Goal: Task Accomplishment & Management: Complete application form

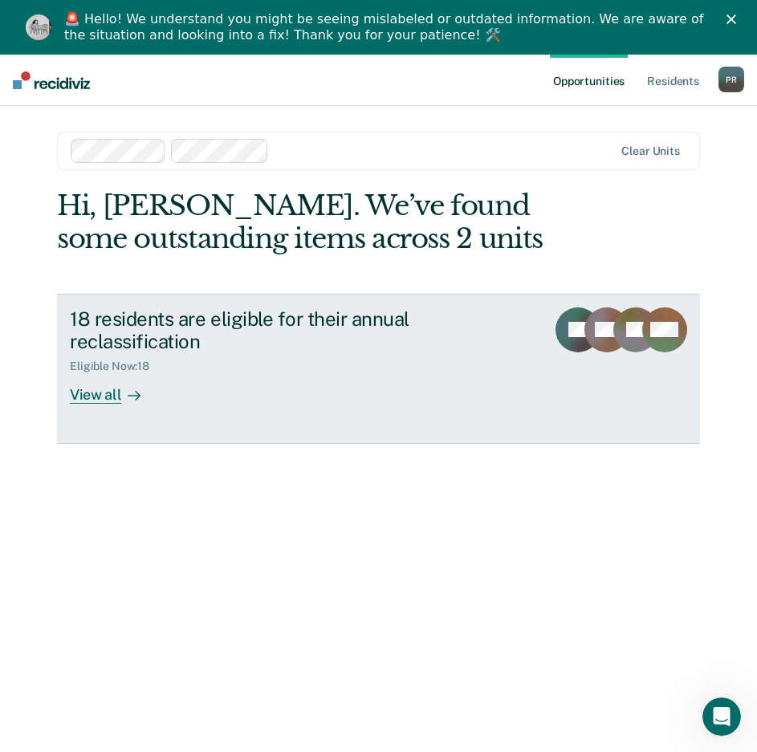
click at [96, 374] on div "View all" at bounding box center [115, 388] width 90 height 31
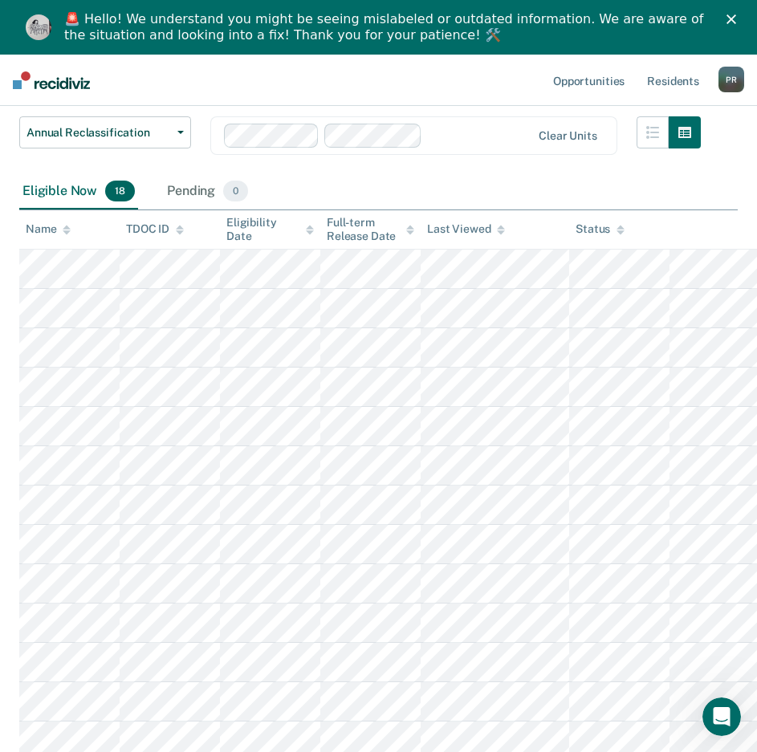
scroll to position [58, 0]
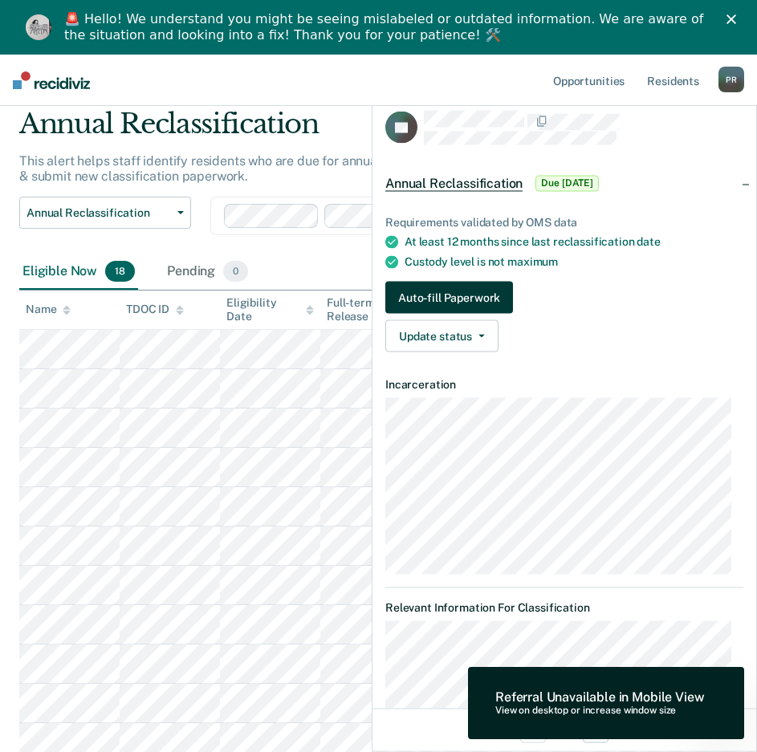
click at [463, 298] on button "Auto-fill Paperwork" at bounding box center [449, 298] width 128 height 32
click at [477, 292] on button "Auto-fill Paperwork" at bounding box center [449, 298] width 128 height 32
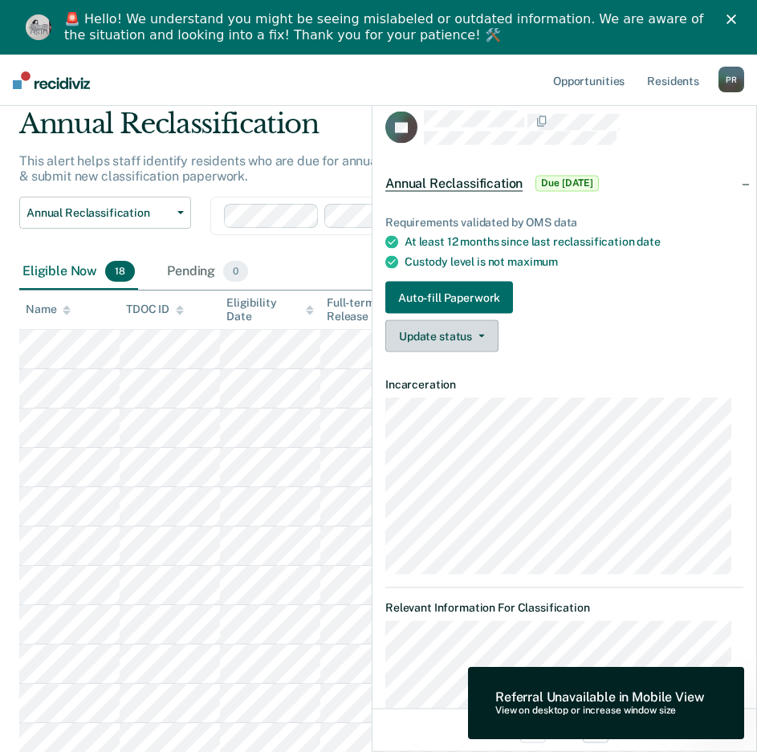
click at [482, 335] on icon "button" at bounding box center [481, 336] width 6 height 3
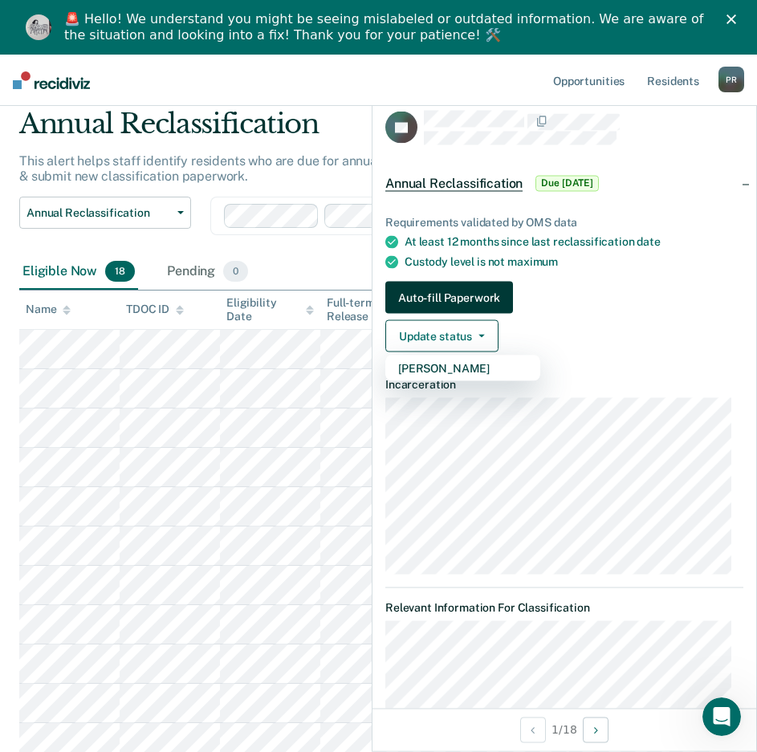
click at [463, 292] on button "Auto-fill Paperwork" at bounding box center [449, 298] width 128 height 32
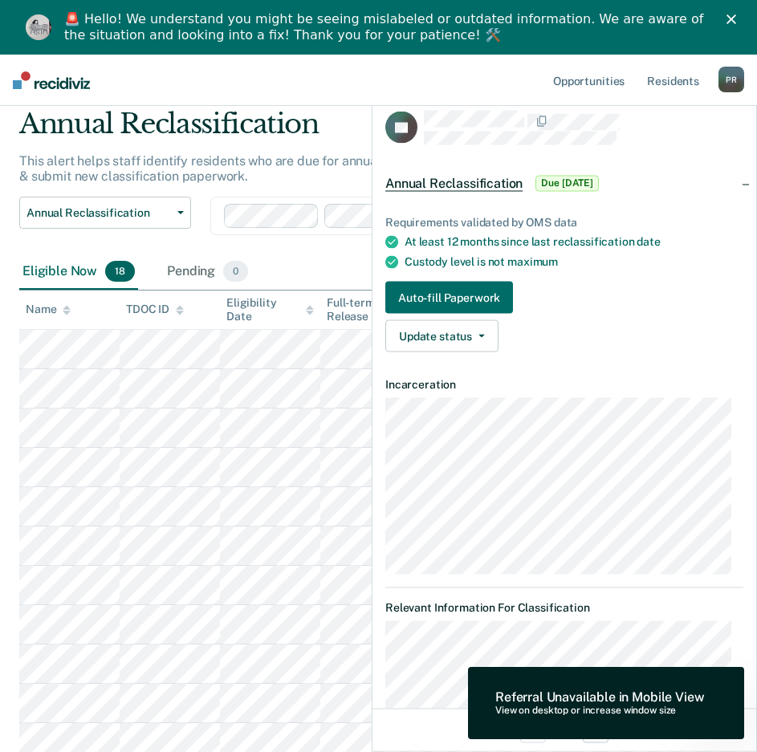
click at [283, 257] on div "Eligible Now 18 Pending 0" at bounding box center [378, 272] width 718 height 36
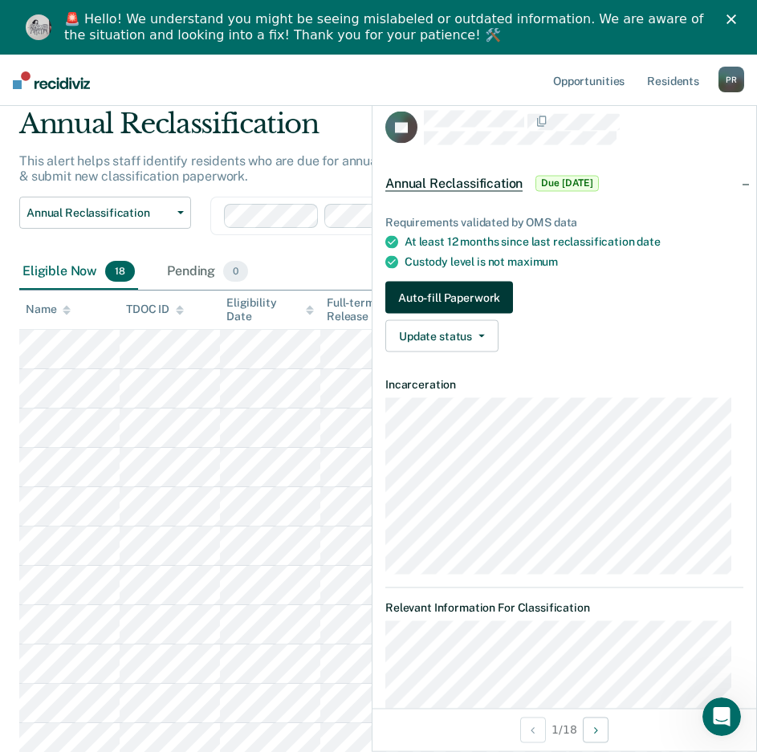
click at [504, 296] on button "Auto-fill Paperwork" at bounding box center [449, 298] width 128 height 32
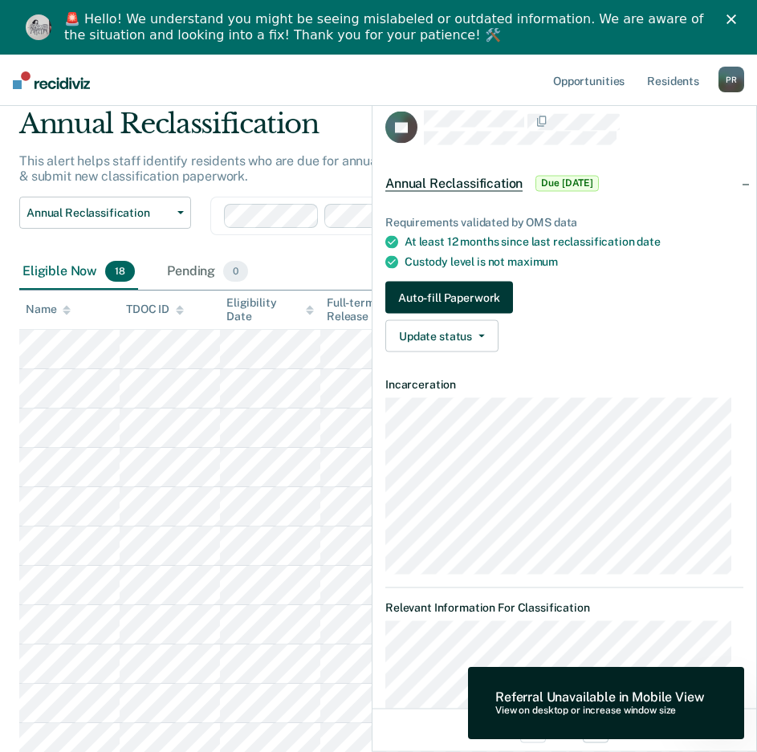
click at [504, 296] on button "Auto-fill Paperwork" at bounding box center [449, 298] width 128 height 32
click at [647, 688] on div "Referral Unavailable in Mobile View View on desktop or increase window size" at bounding box center [606, 703] width 276 height 72
click at [323, 250] on div "Annual Reclassification Custody Level Downgrade Annual Reclassification Initial…" at bounding box center [359, 226] width 681 height 58
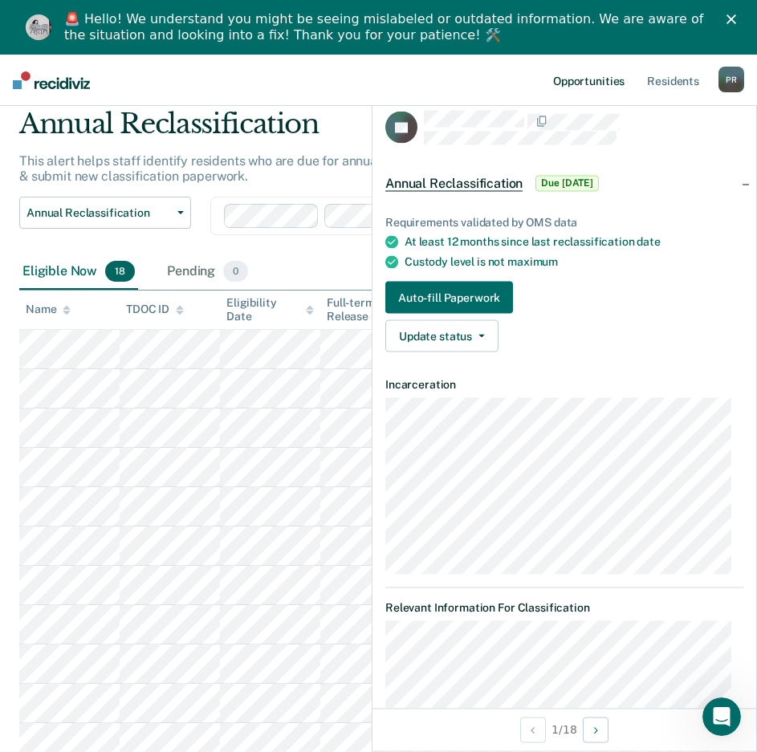
click at [589, 75] on link "Opportunities" at bounding box center [589, 80] width 78 height 51
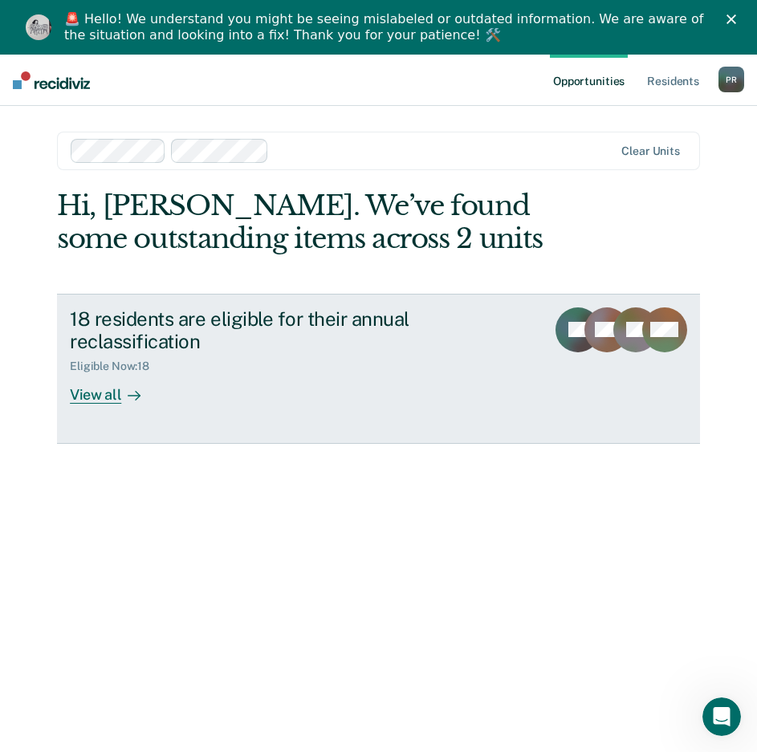
click at [570, 328] on rect at bounding box center [577, 329] width 45 height 45
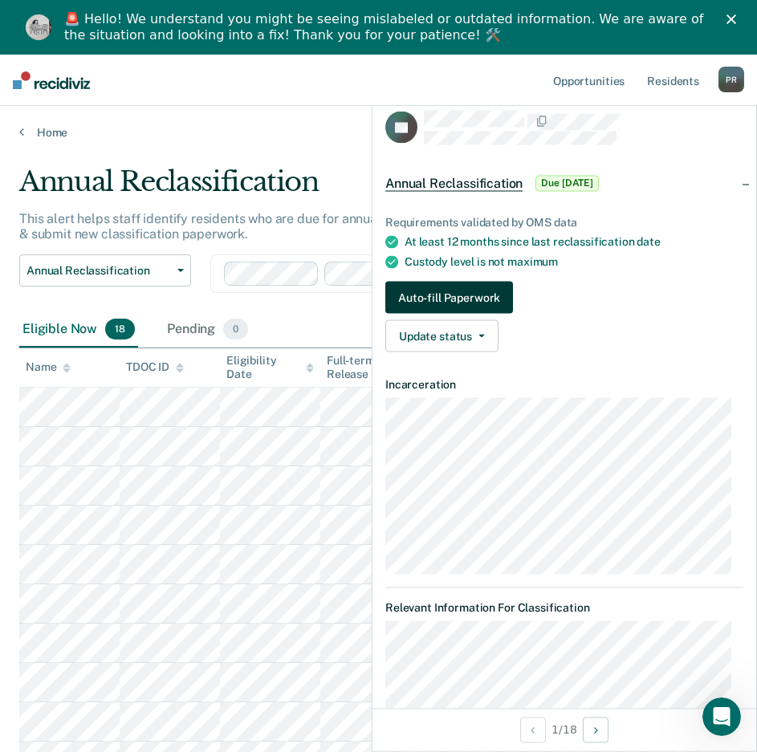
click at [469, 294] on button "Auto-fill Paperwork" at bounding box center [449, 298] width 128 height 32
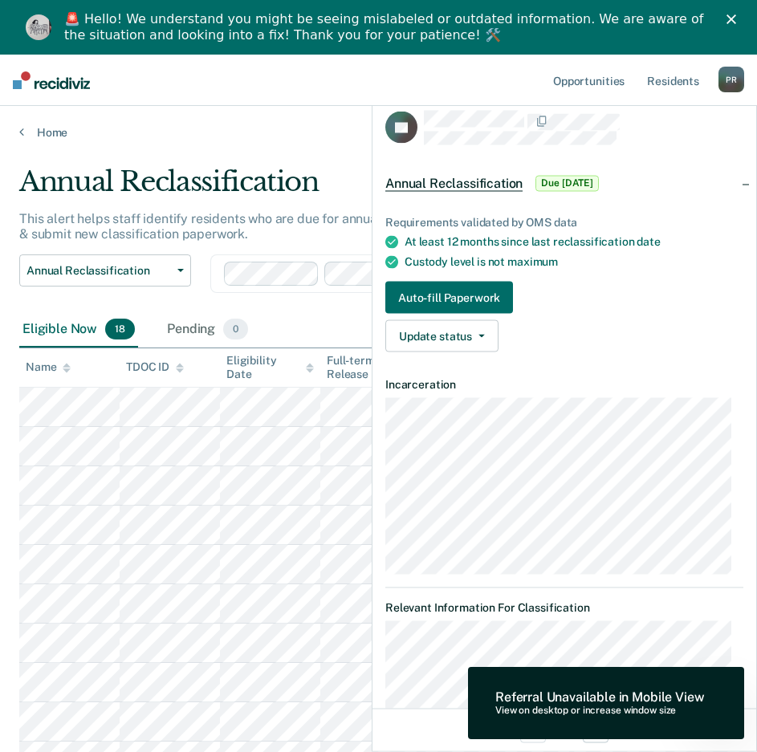
click at [274, 308] on div "Annual Reclassification Custody Level Downgrade Annual Reclassification Initial…" at bounding box center [359, 283] width 681 height 58
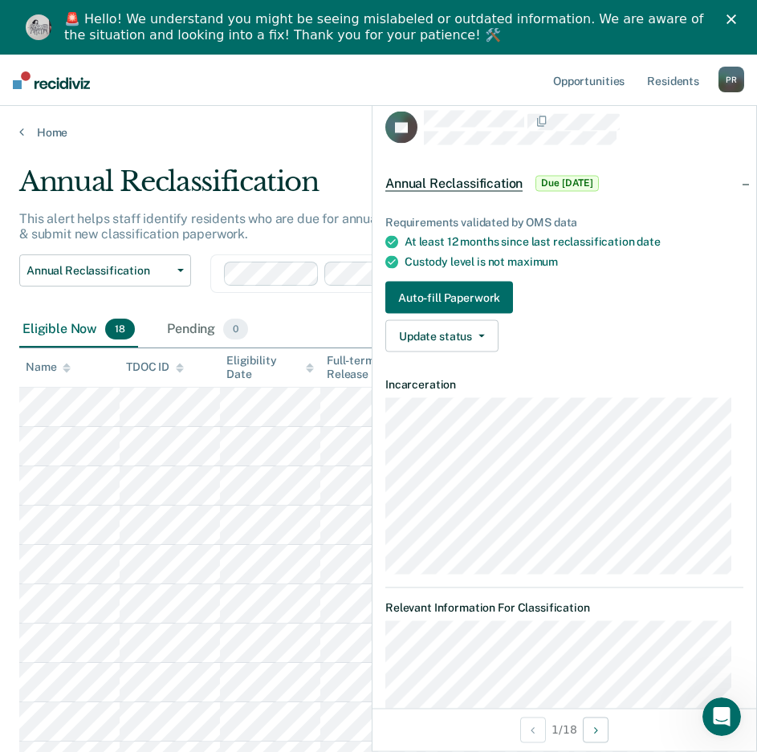
click at [301, 314] on div "Eligible Now 18 Pending 0" at bounding box center [378, 330] width 718 height 36
click at [270, 150] on main "Annual Reclassification This alert helps staff identify residents who are due f…" at bounding box center [378, 673] width 757 height 1066
click at [455, 294] on button "Auto-fill Paperwork" at bounding box center [449, 298] width 128 height 32
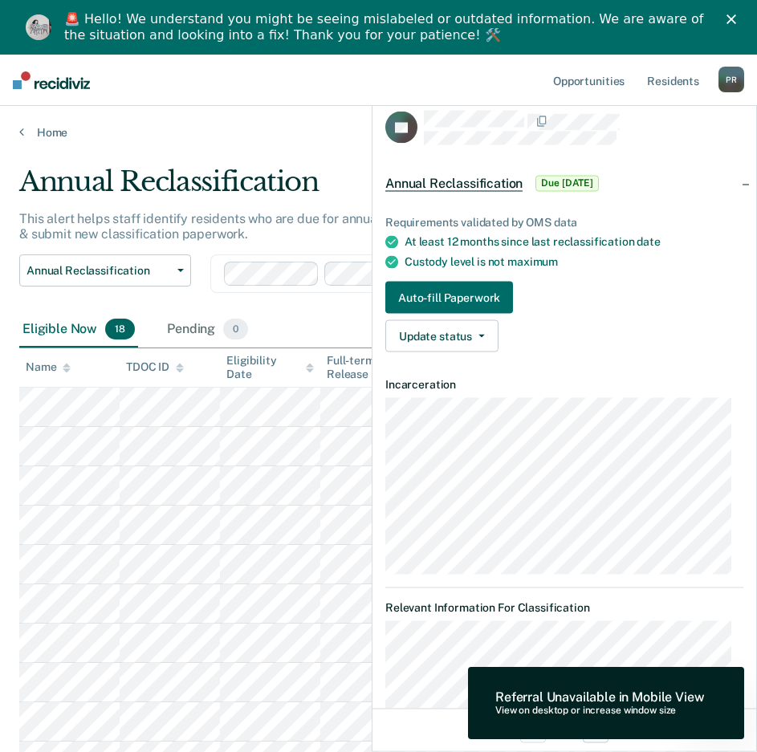
click at [298, 319] on div "Eligible Now 18 Pending 0" at bounding box center [378, 330] width 718 height 36
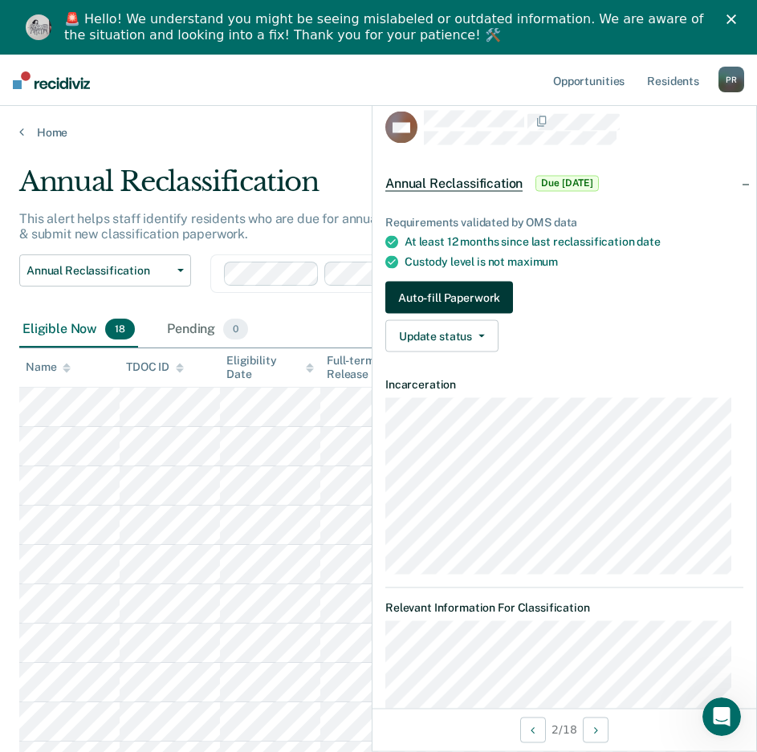
click at [426, 296] on button "Auto-fill Paperwork" at bounding box center [449, 298] width 128 height 32
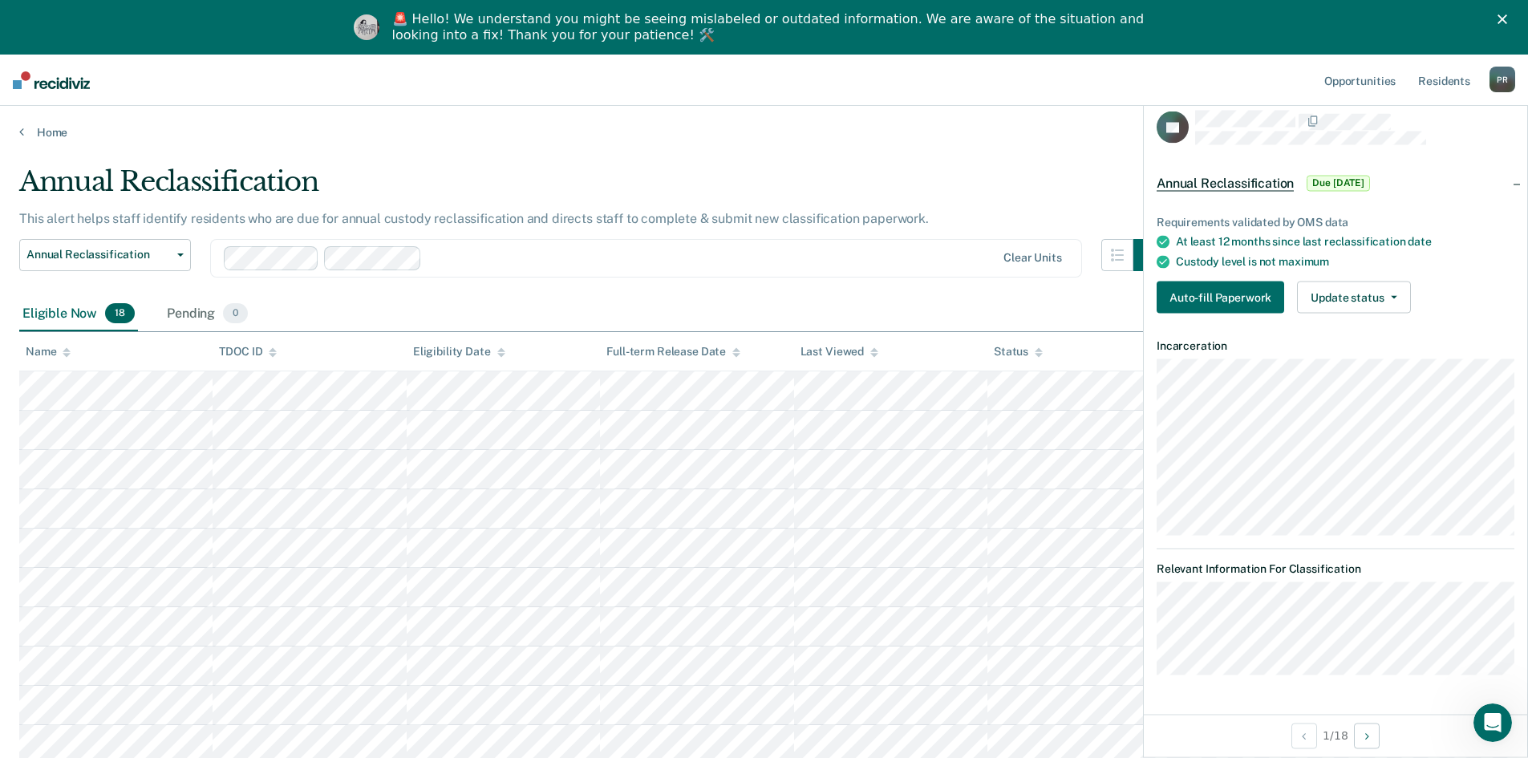
click at [560, 281] on div "Annual Reclassification Custody Level Downgrade Annual Reclassification Initial…" at bounding box center [592, 268] width 1146 height 58
click at [768, 302] on div "Eligible Now 18 Pending 0" at bounding box center [764, 315] width 1490 height 36
click at [768, 299] on button "Update status" at bounding box center [1353, 298] width 113 height 32
click at [768, 290] on button "Auto-fill Paperwork" at bounding box center [1221, 298] width 128 height 32
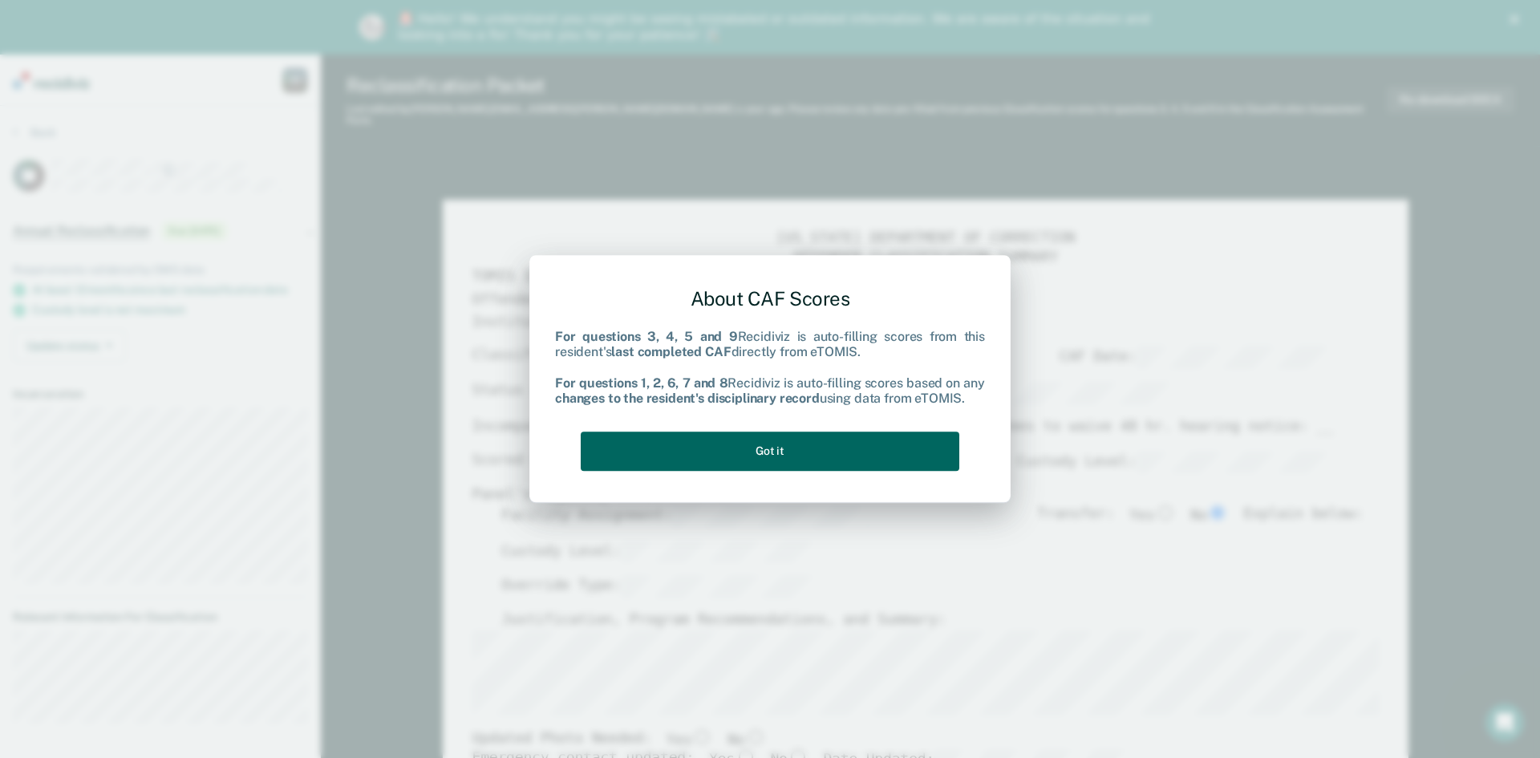
click at [768, 449] on button "Got it" at bounding box center [770, 451] width 379 height 39
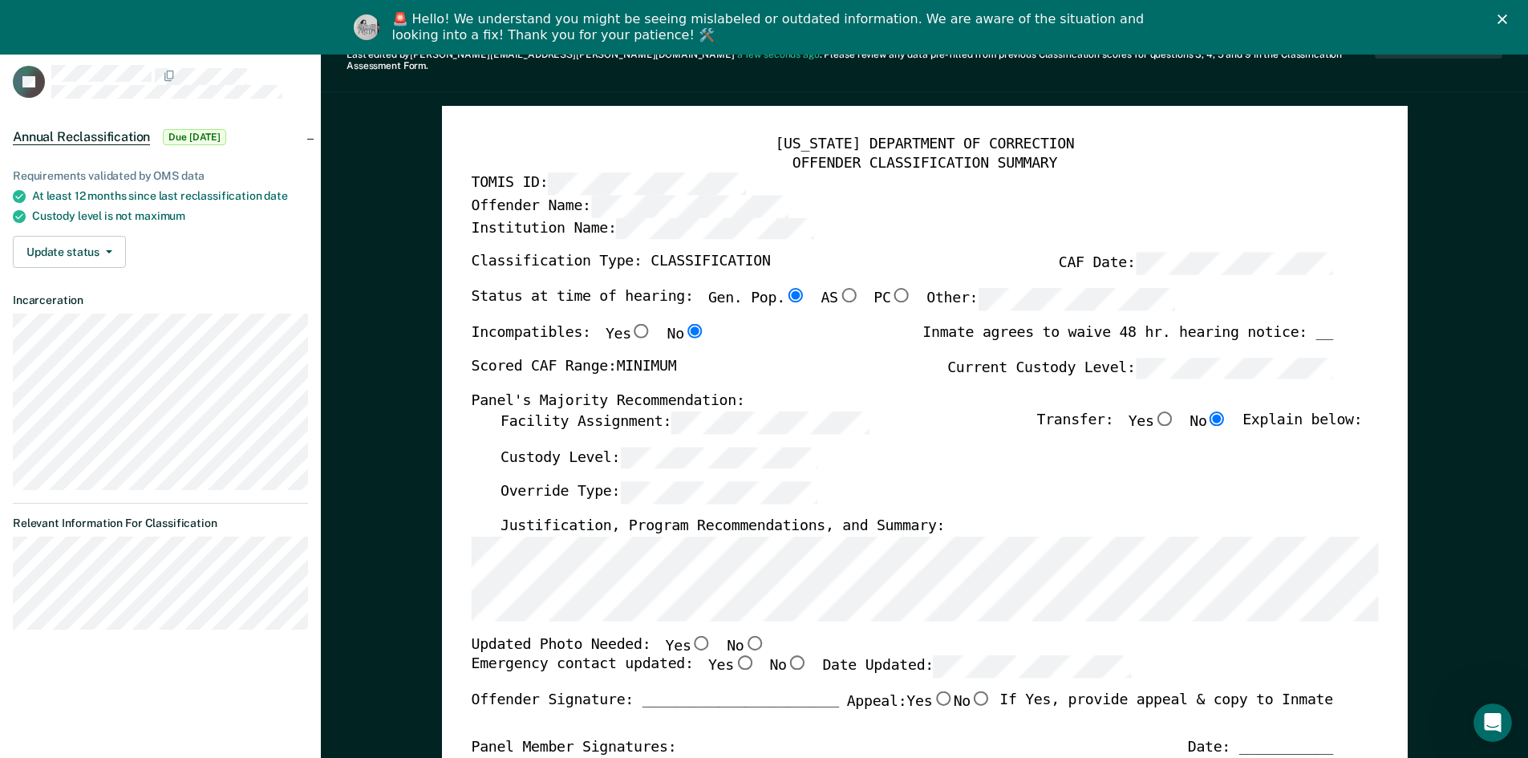
scroll to position [80, 0]
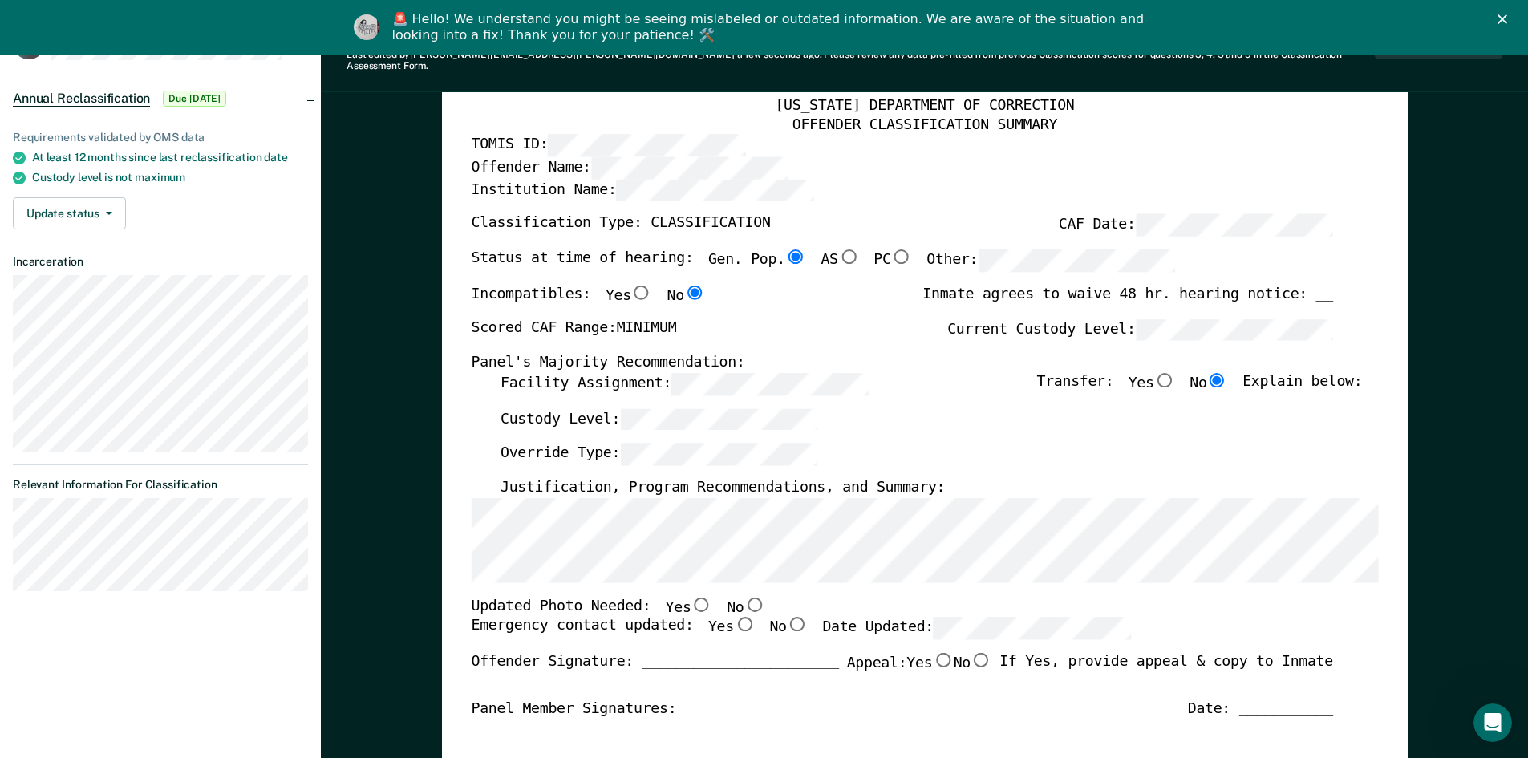
scroll to position [160, 0]
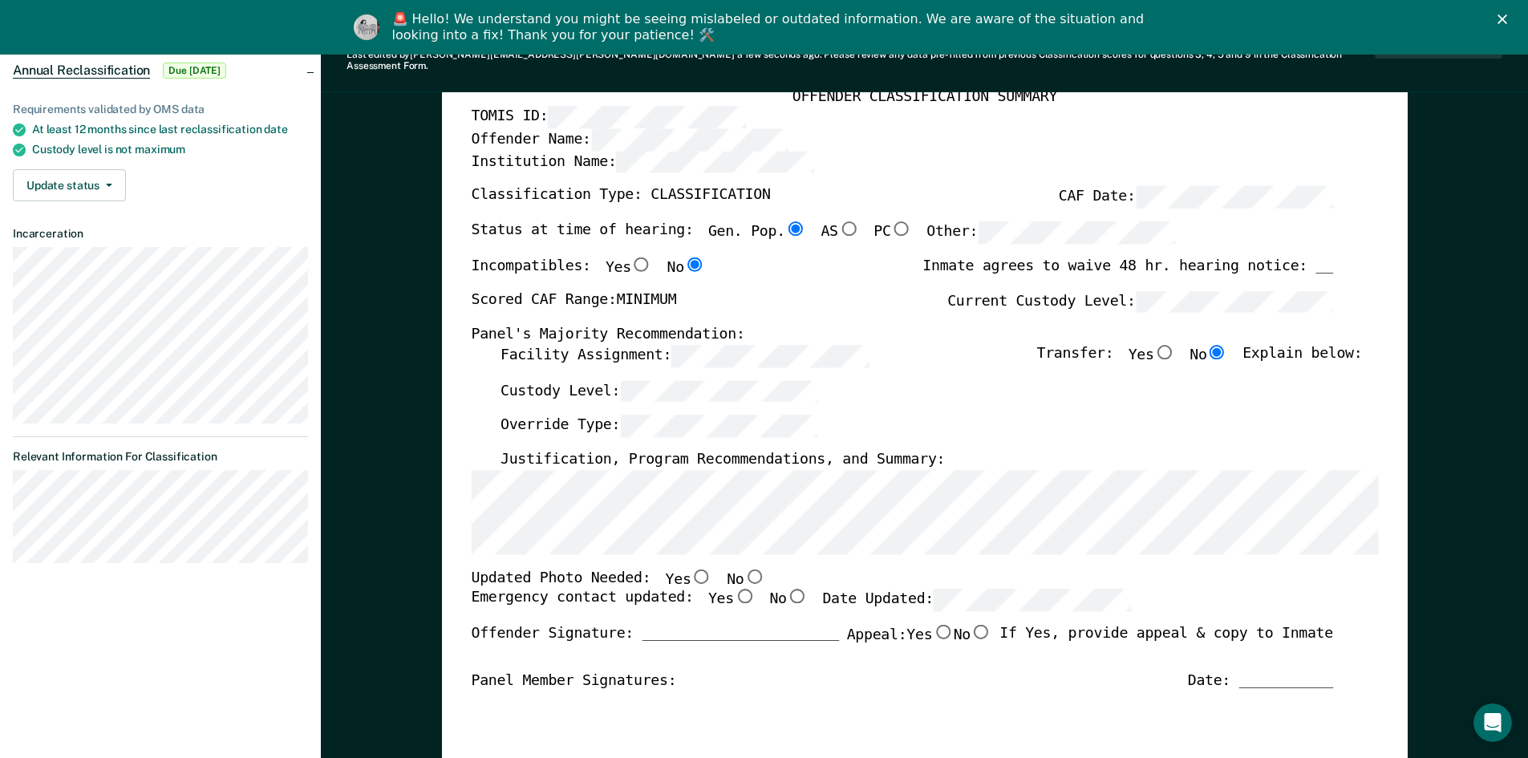
click at [744, 569] on input "No" at bounding box center [754, 576] width 21 height 14
type textarea "x"
radio input "true"
click at [733, 589] on input "Yes" at bounding box center [743, 596] width 21 height 14
type textarea "x"
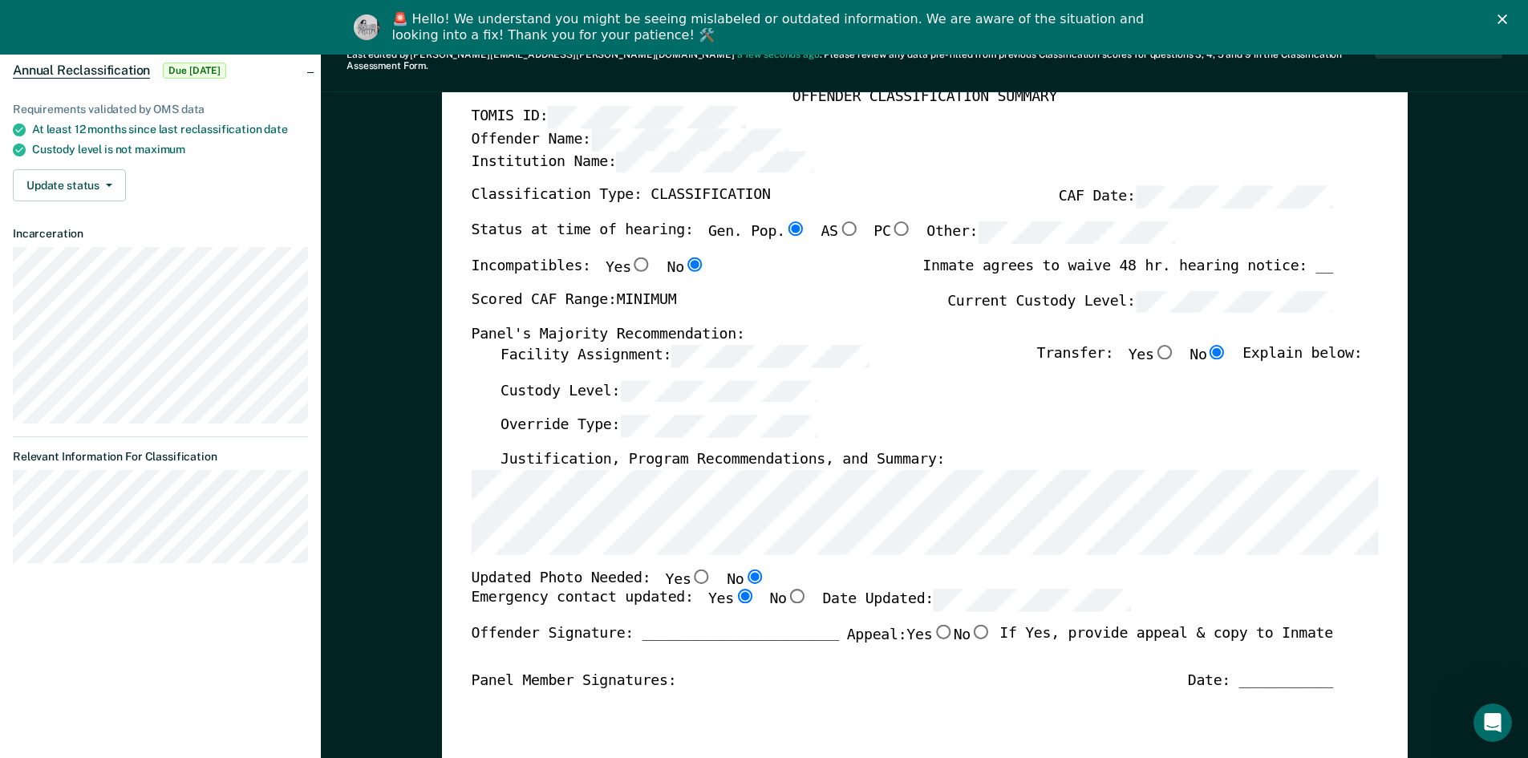
radio input "true"
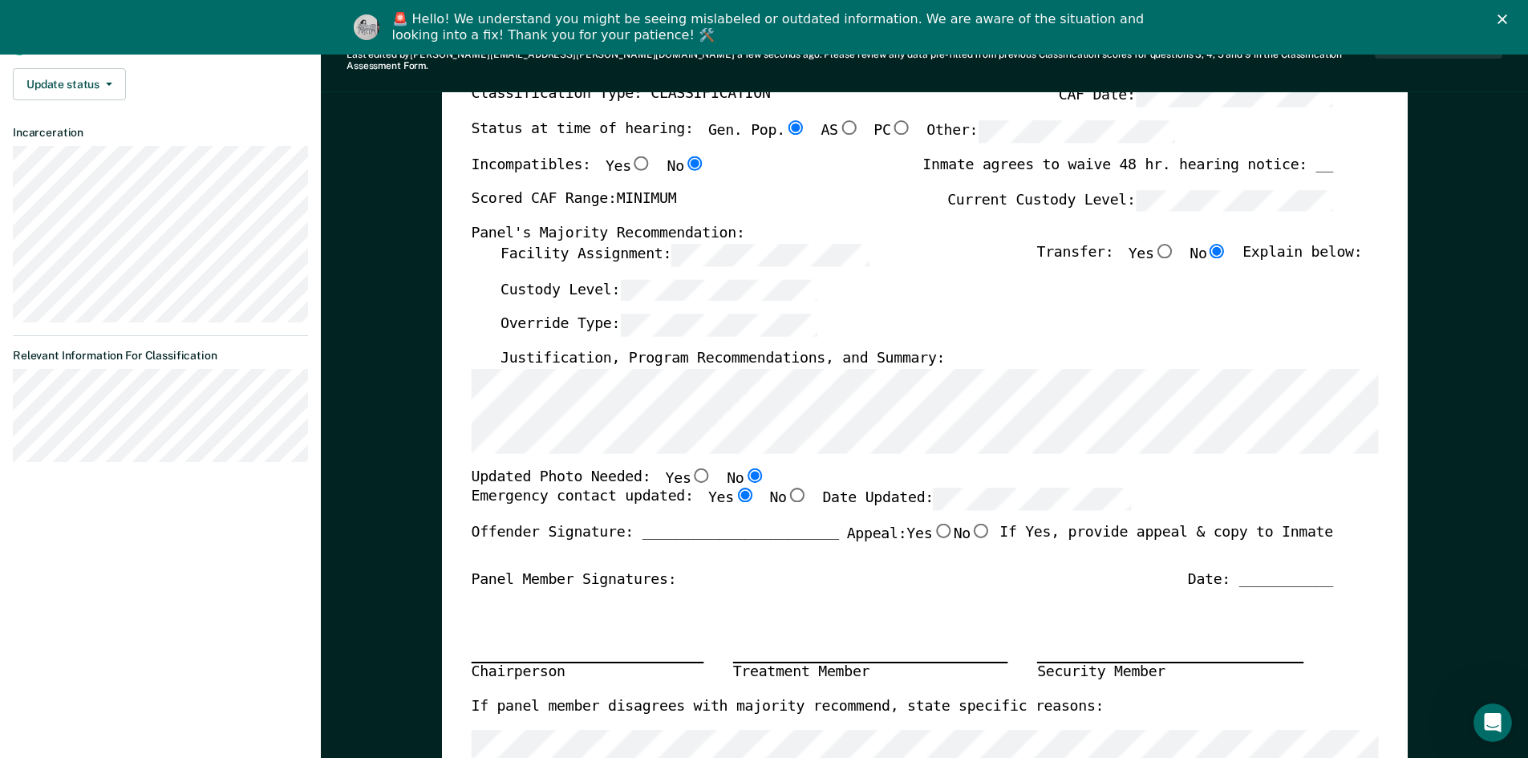
scroll to position [80, 0]
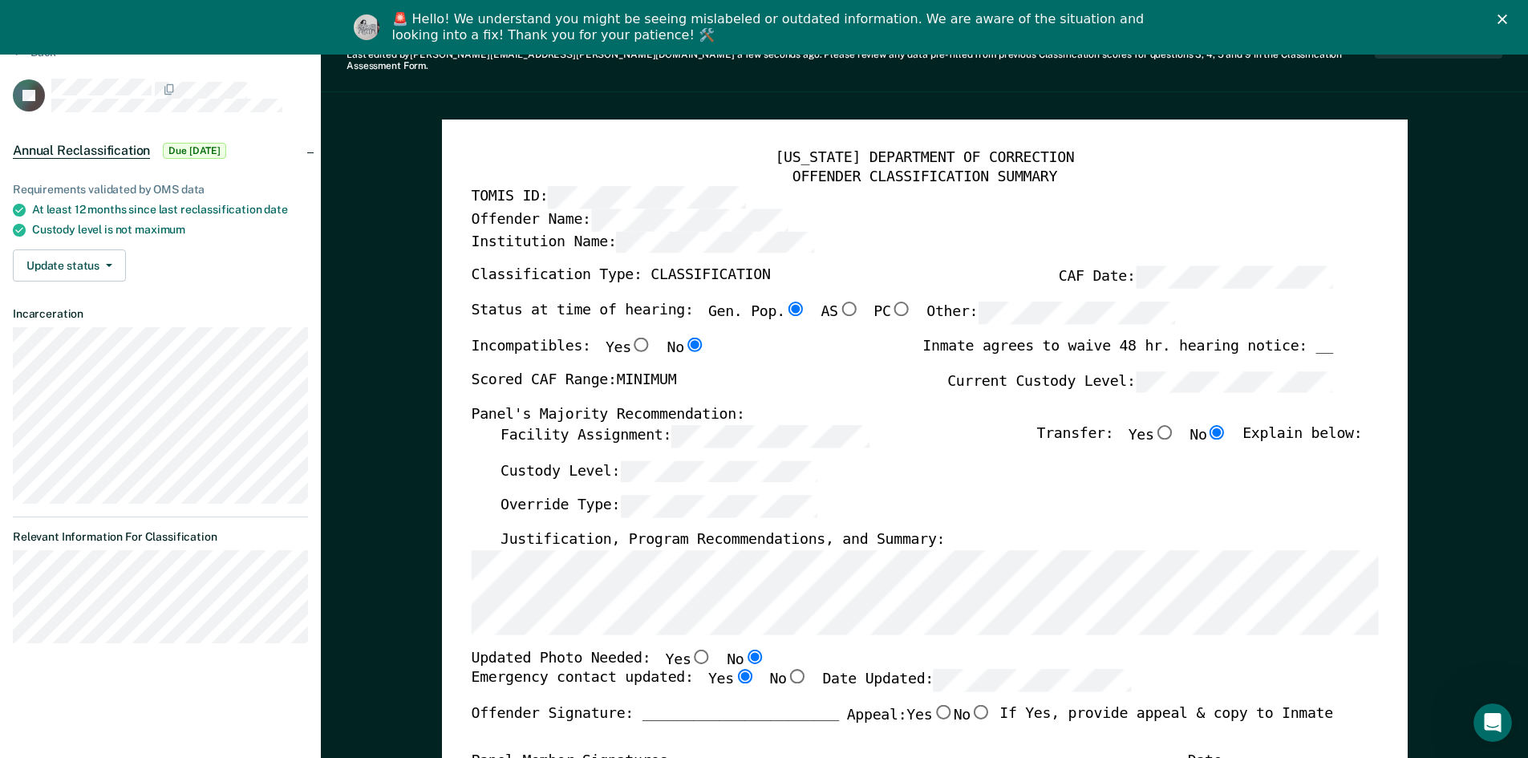
click at [631, 337] on input "Yes" at bounding box center [641, 344] width 21 height 14
type textarea "x"
radio input "true"
radio input "false"
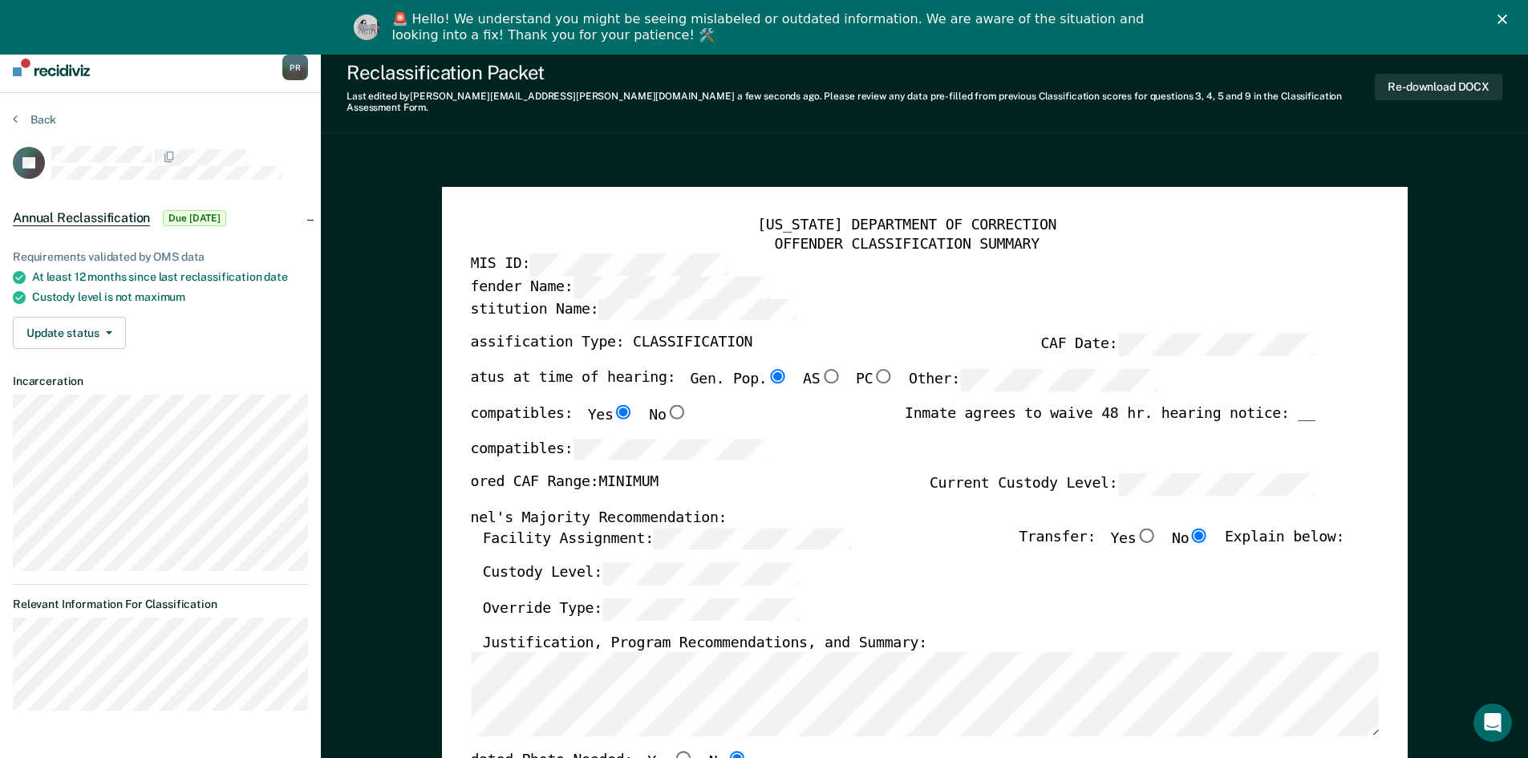
scroll to position [0, 0]
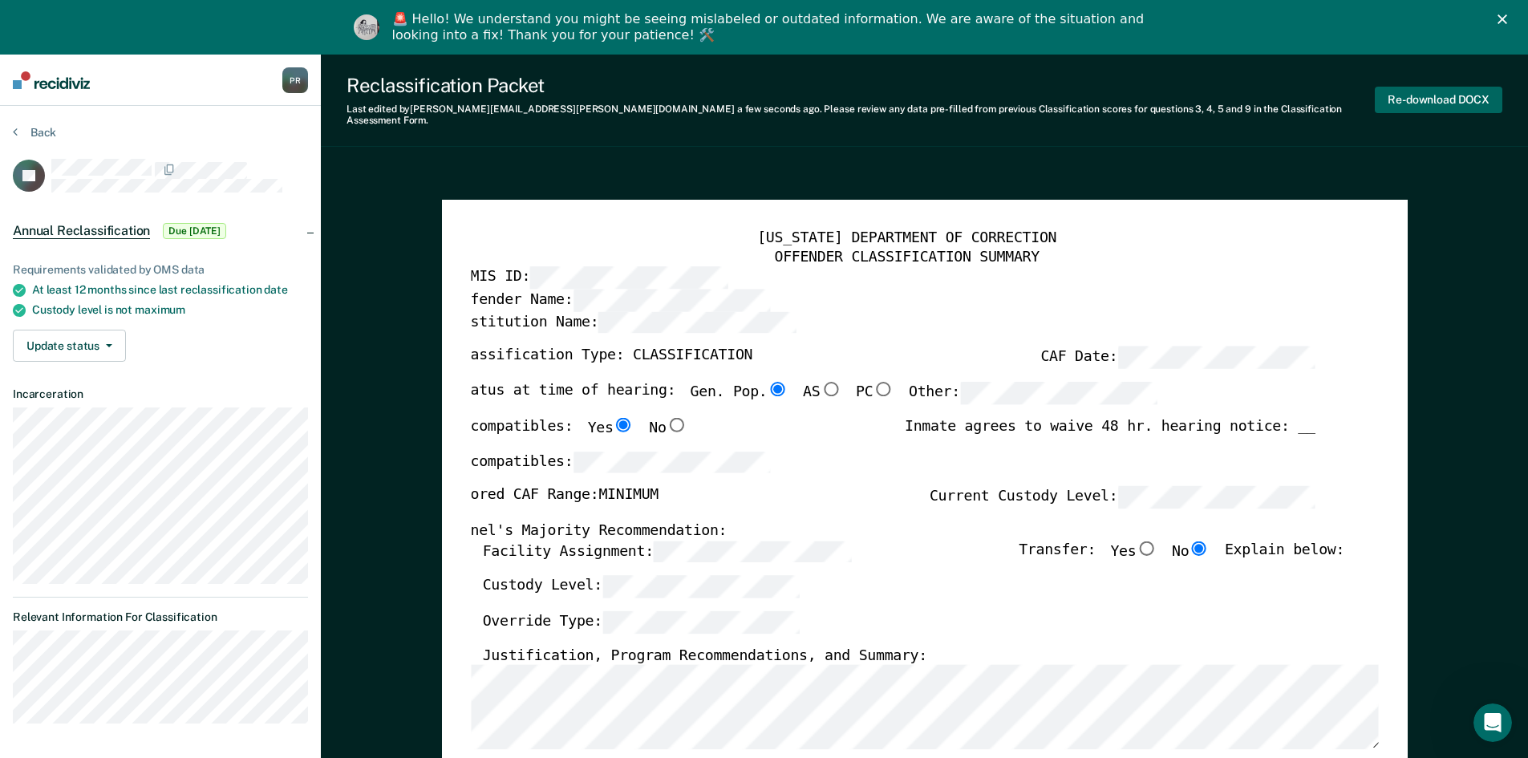
click at [768, 96] on button "Re-download DOCX" at bounding box center [1439, 100] width 128 height 26
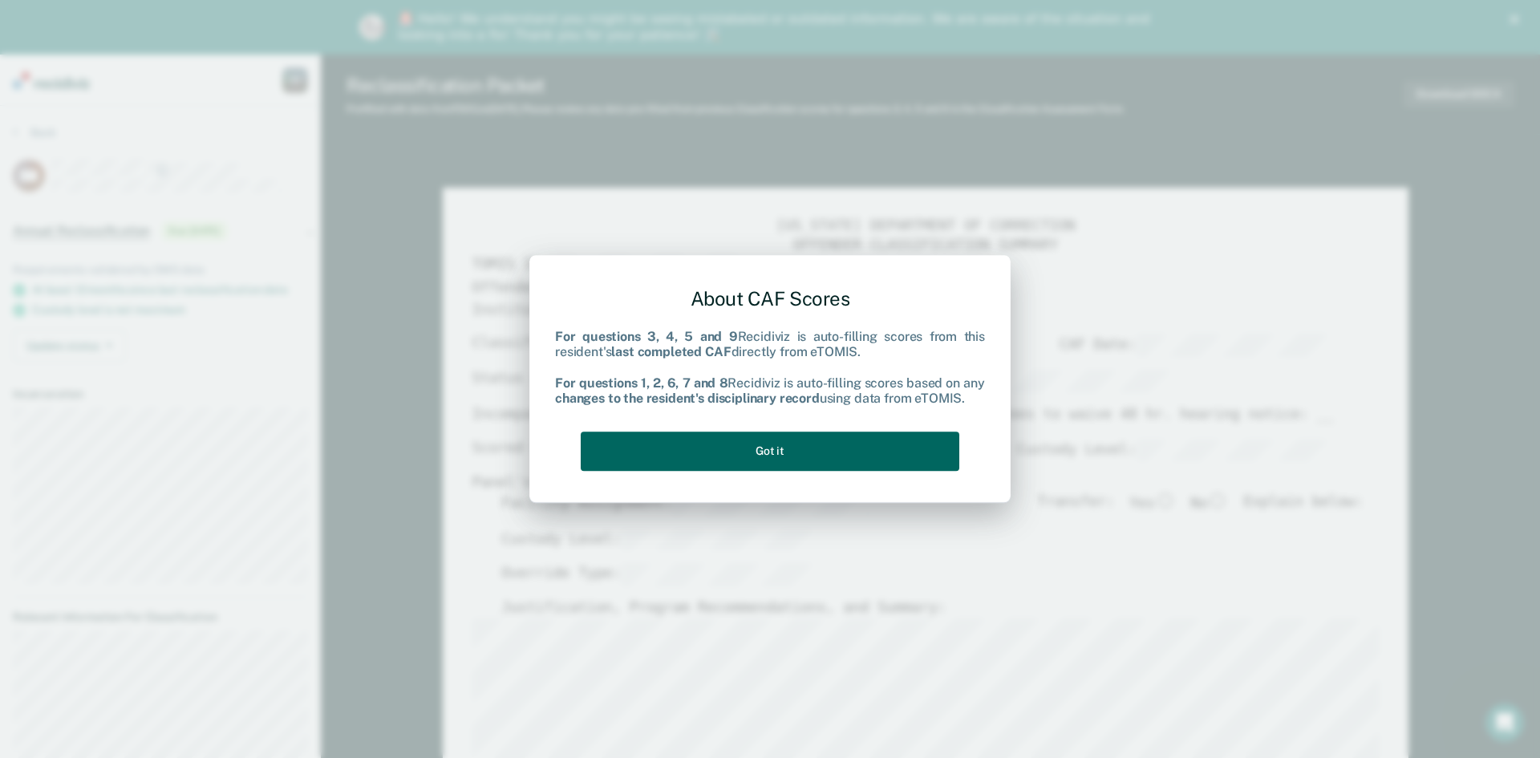
click at [768, 452] on button "Got it" at bounding box center [770, 451] width 379 height 39
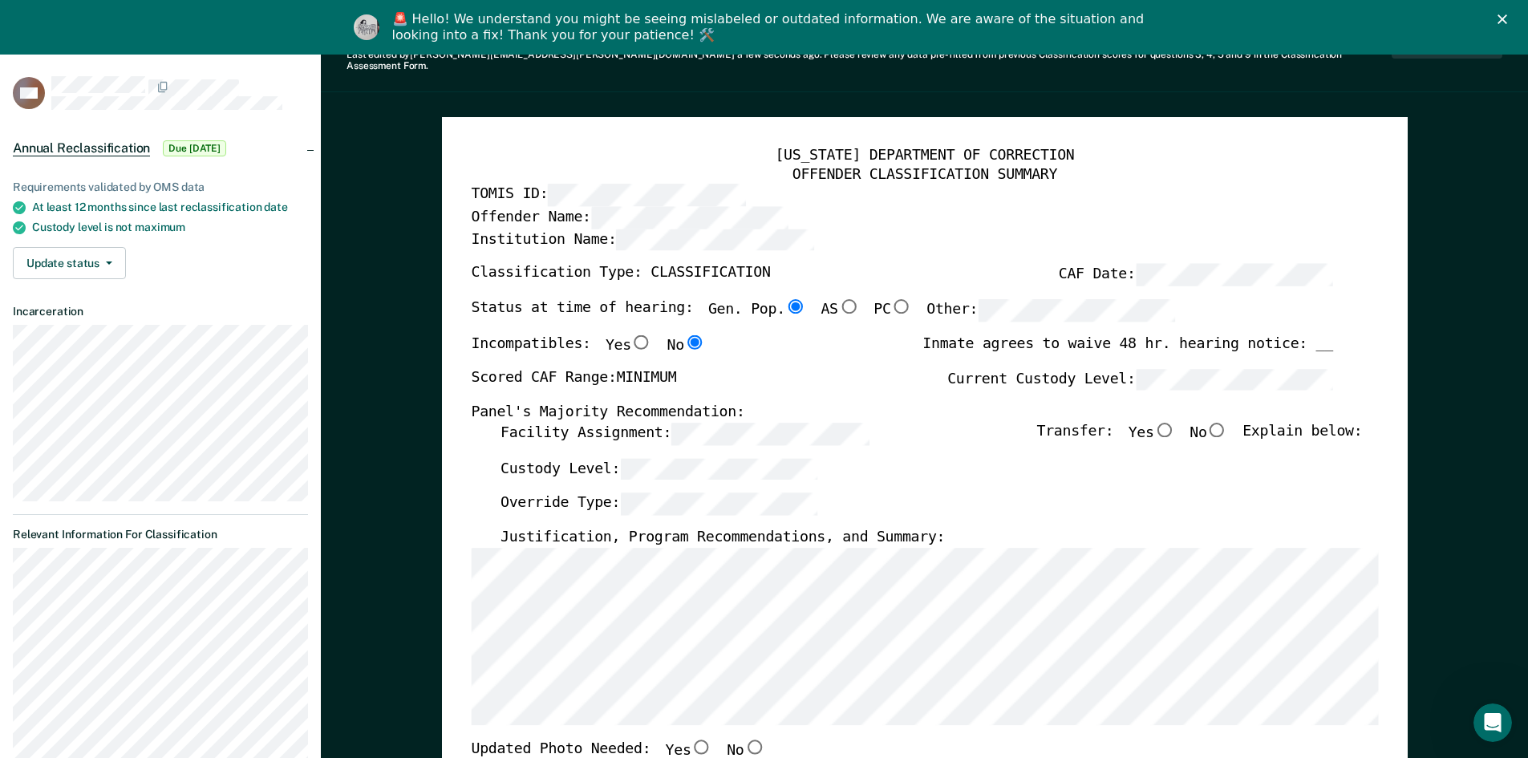
scroll to position [80, 0]
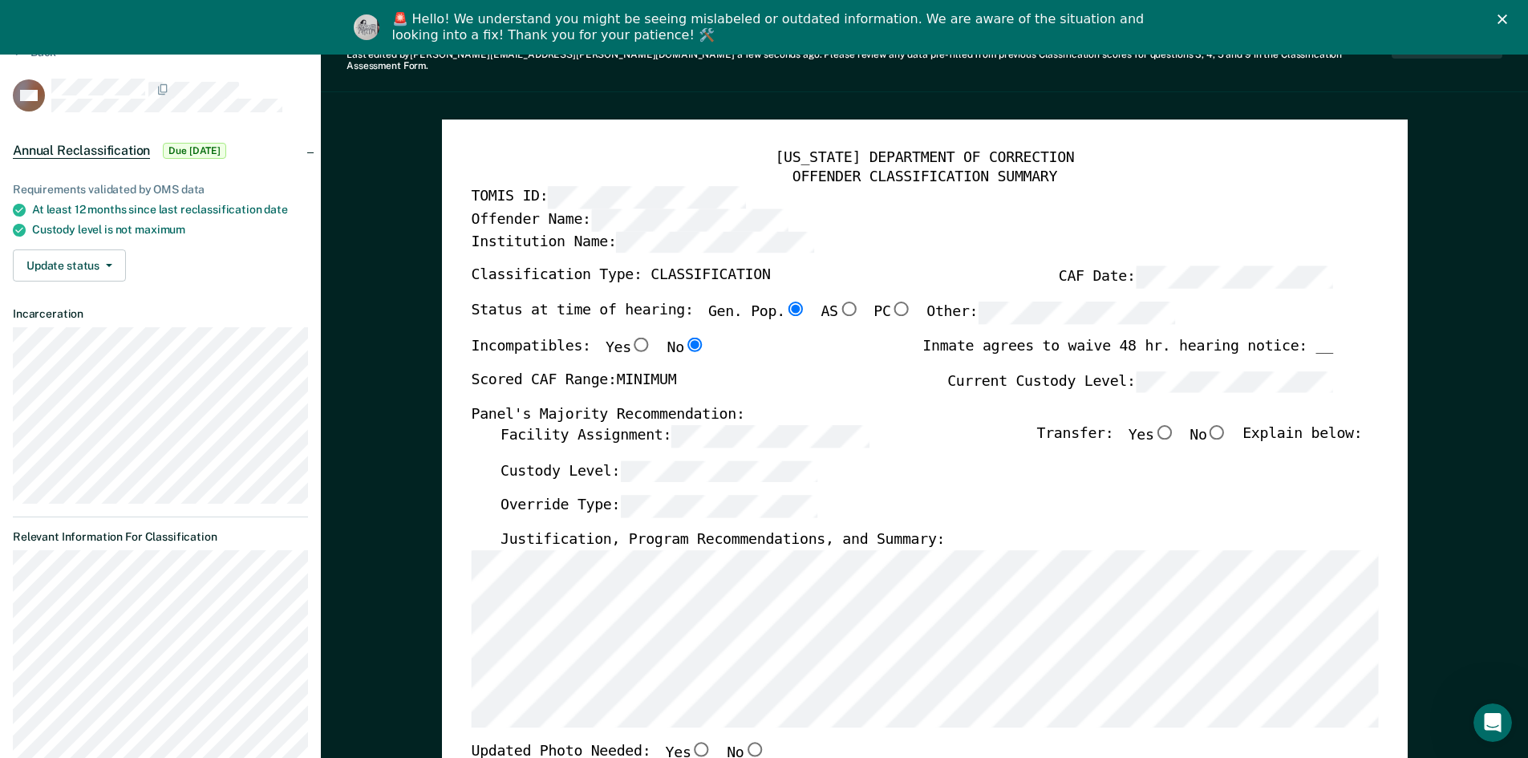
click at [768, 424] on input "No" at bounding box center [1217, 431] width 21 height 14
type textarea "x"
radio input "true"
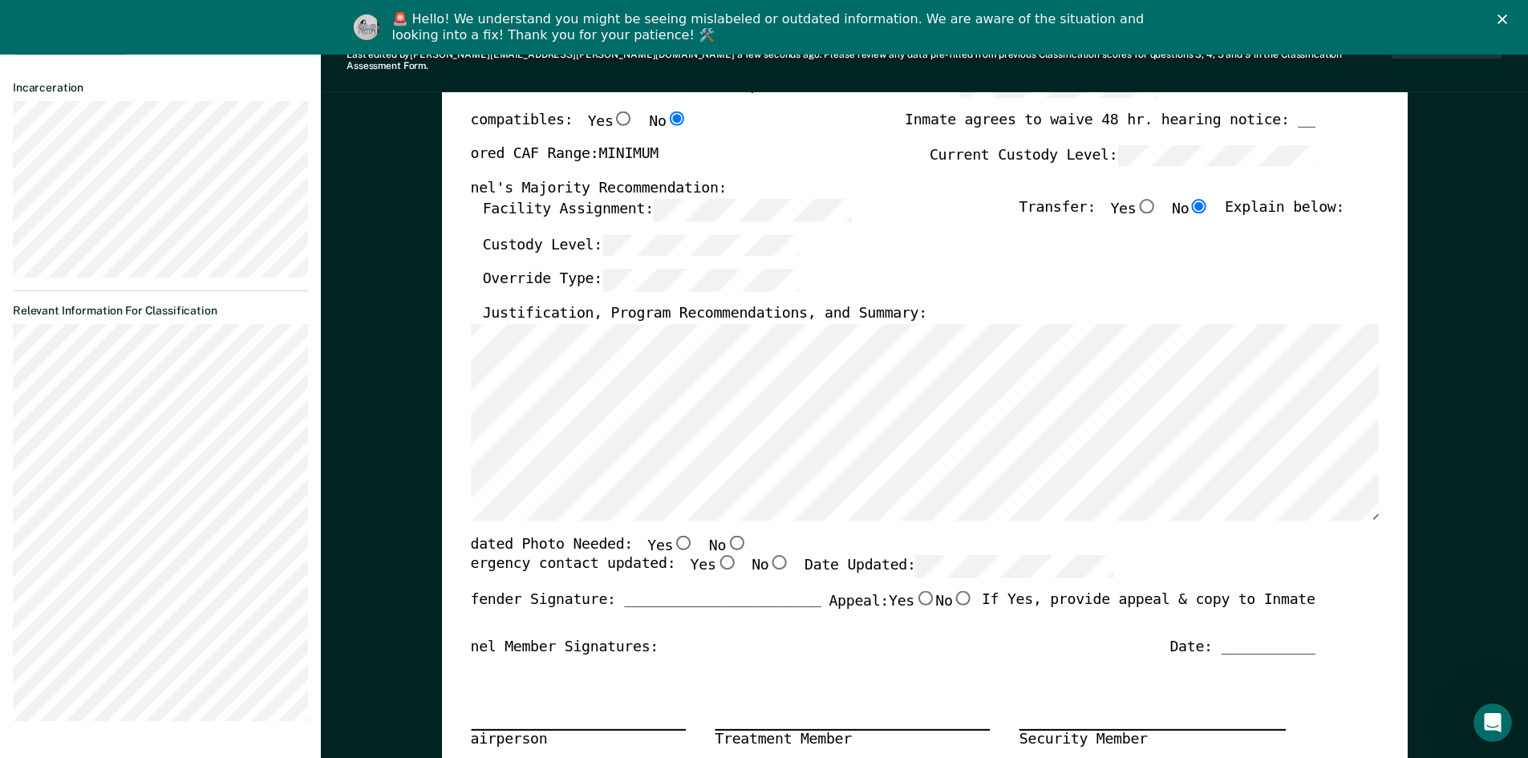
scroll to position [321, 0]
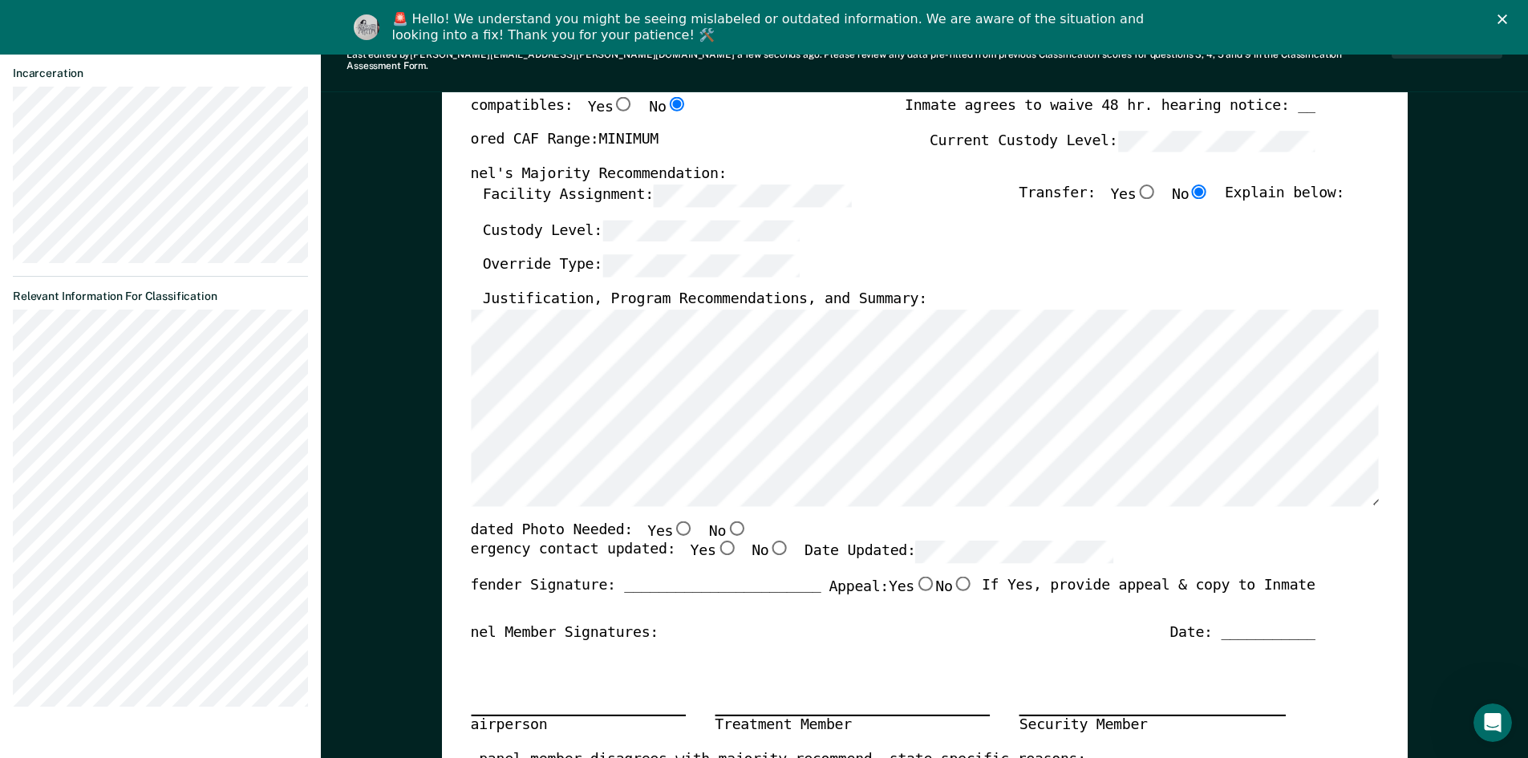
click at [726, 520] on input "No" at bounding box center [736, 527] width 21 height 14
type textarea "x"
radio input "true"
click at [716, 541] on input "Yes" at bounding box center [726, 548] width 21 height 14
type textarea "x"
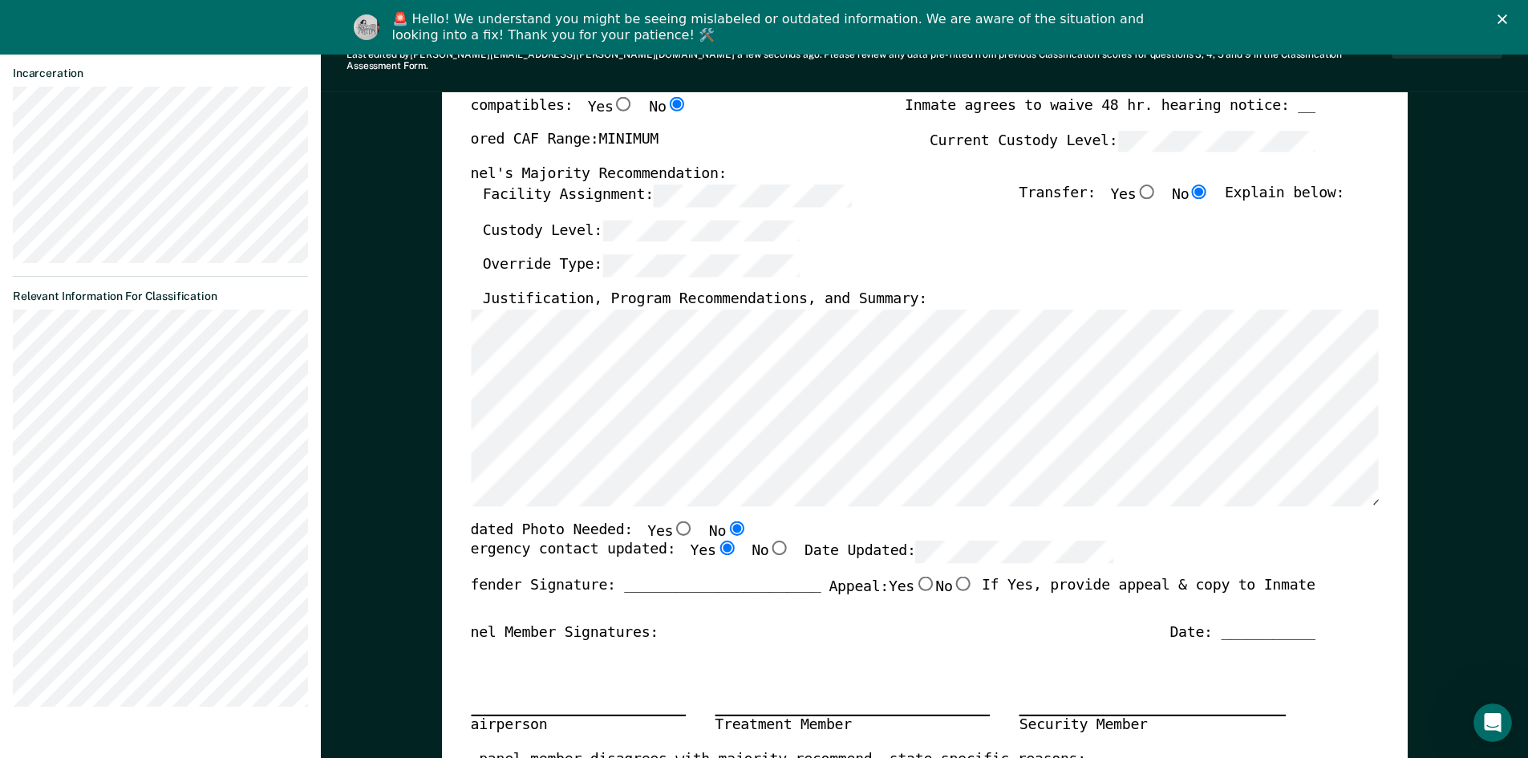
radio input "true"
click at [768, 626] on div "Date: ___________" at bounding box center [1242, 632] width 145 height 19
click at [768, 623] on div "Date: ___________" at bounding box center [1242, 632] width 145 height 19
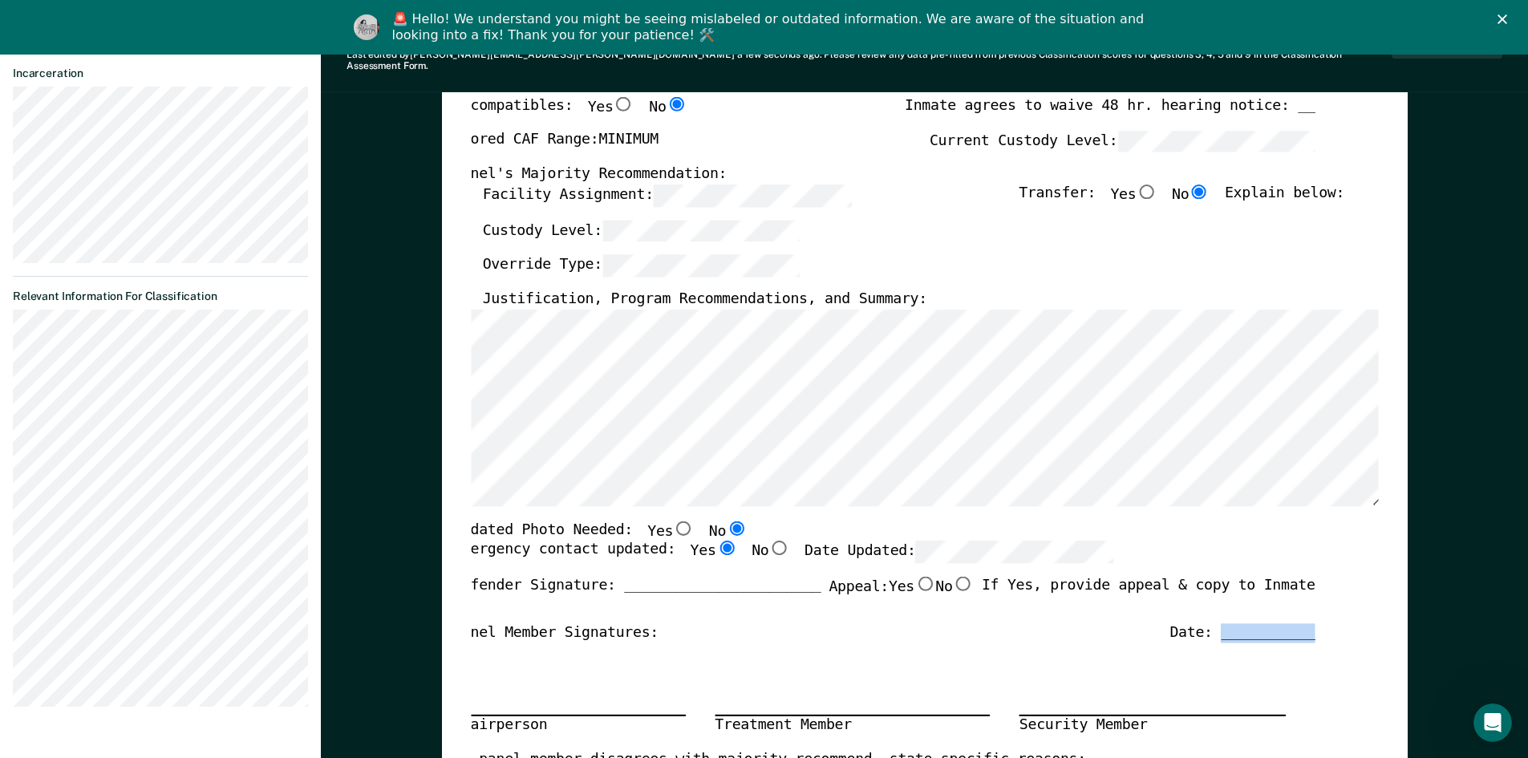
click at [768, 623] on div "Date: ___________" at bounding box center [1242, 632] width 145 height 19
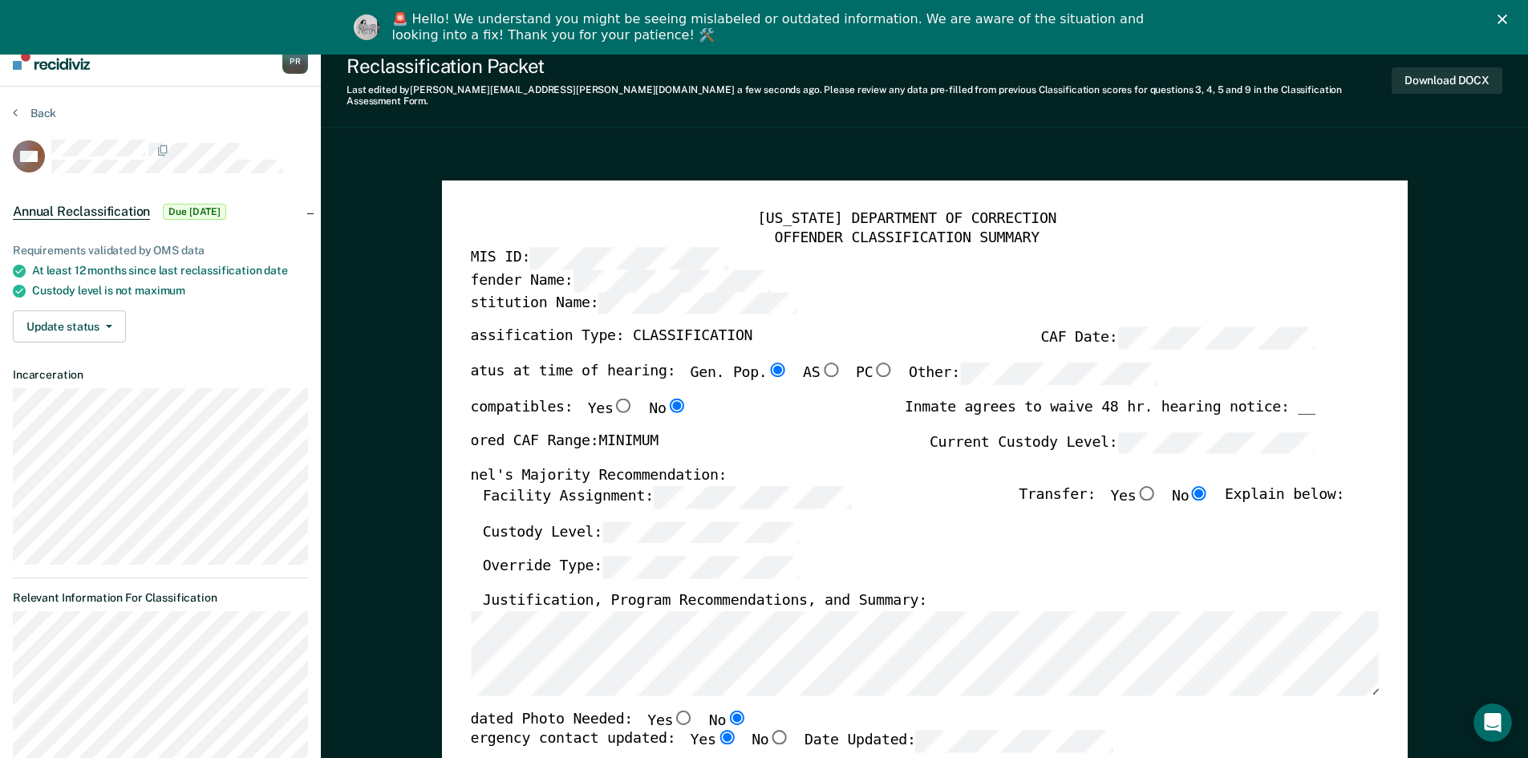
scroll to position [0, 0]
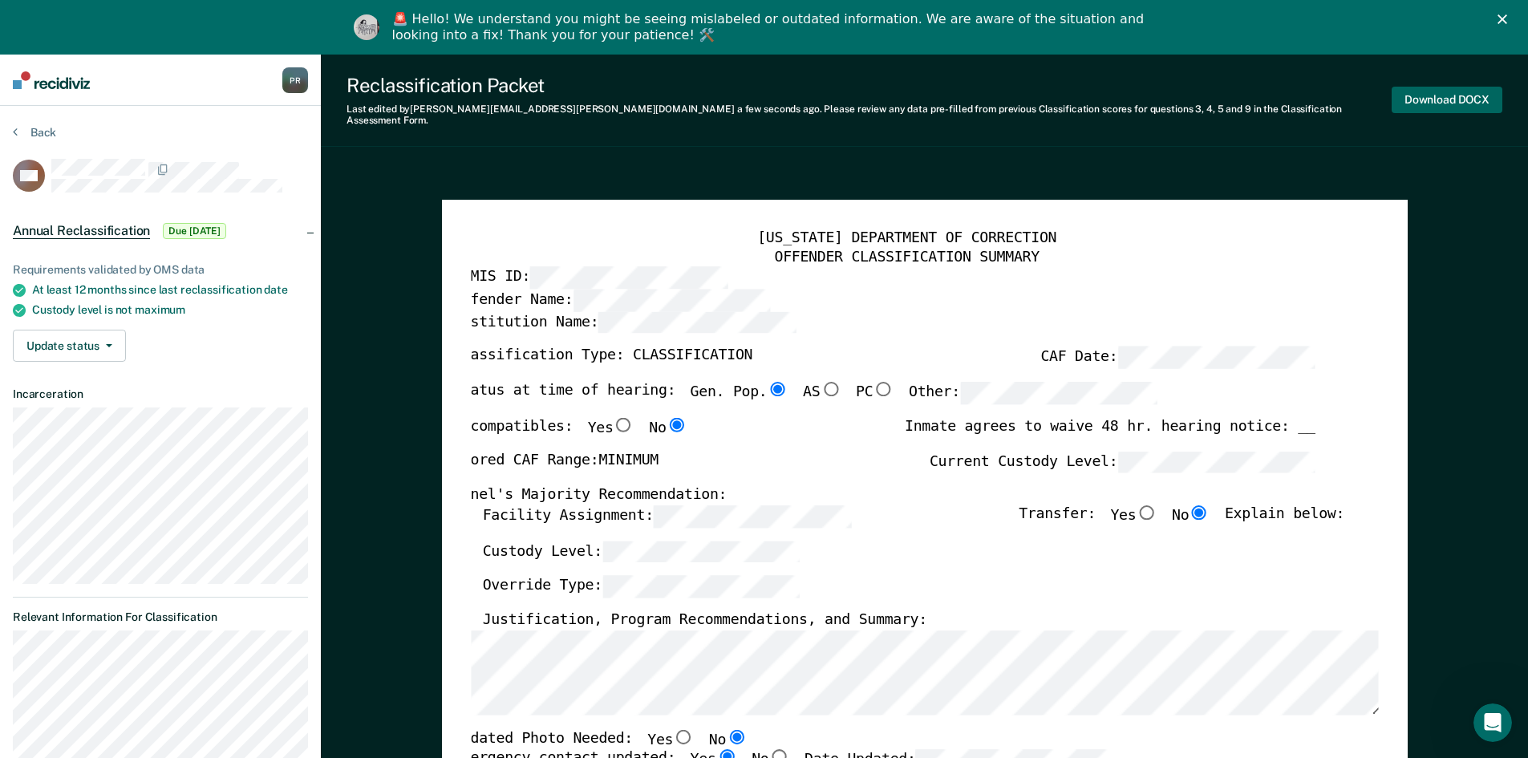
click at [768, 95] on button "Download DOCX" at bounding box center [1447, 100] width 111 height 26
type textarea "x"
